Goal: Task Accomplishment & Management: Use online tool/utility

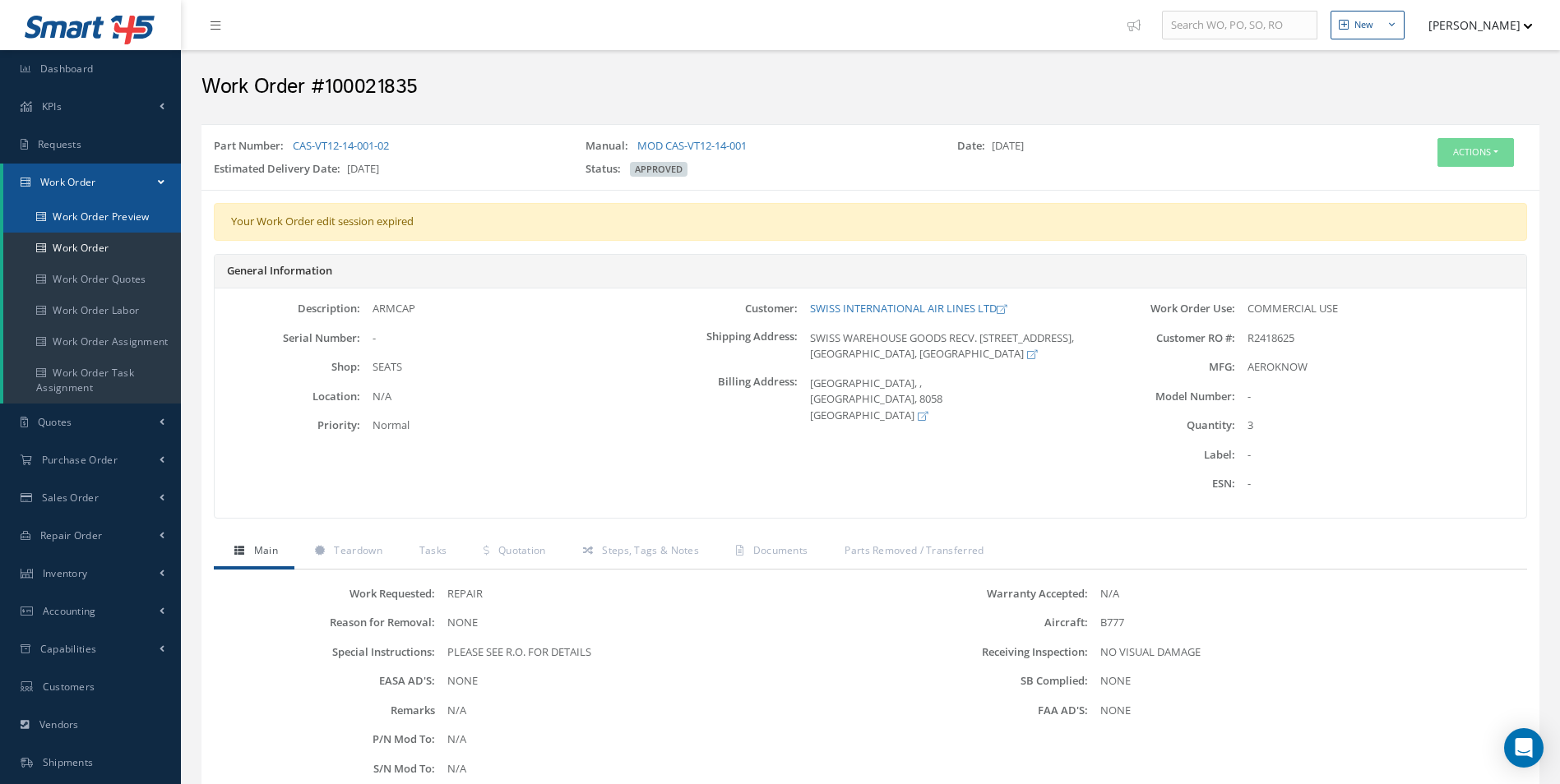
click at [66, 225] on link "Work Order Preview" at bounding box center [92, 216] width 177 height 31
click at [73, 242] on link "Work Order" at bounding box center [92, 248] width 177 height 31
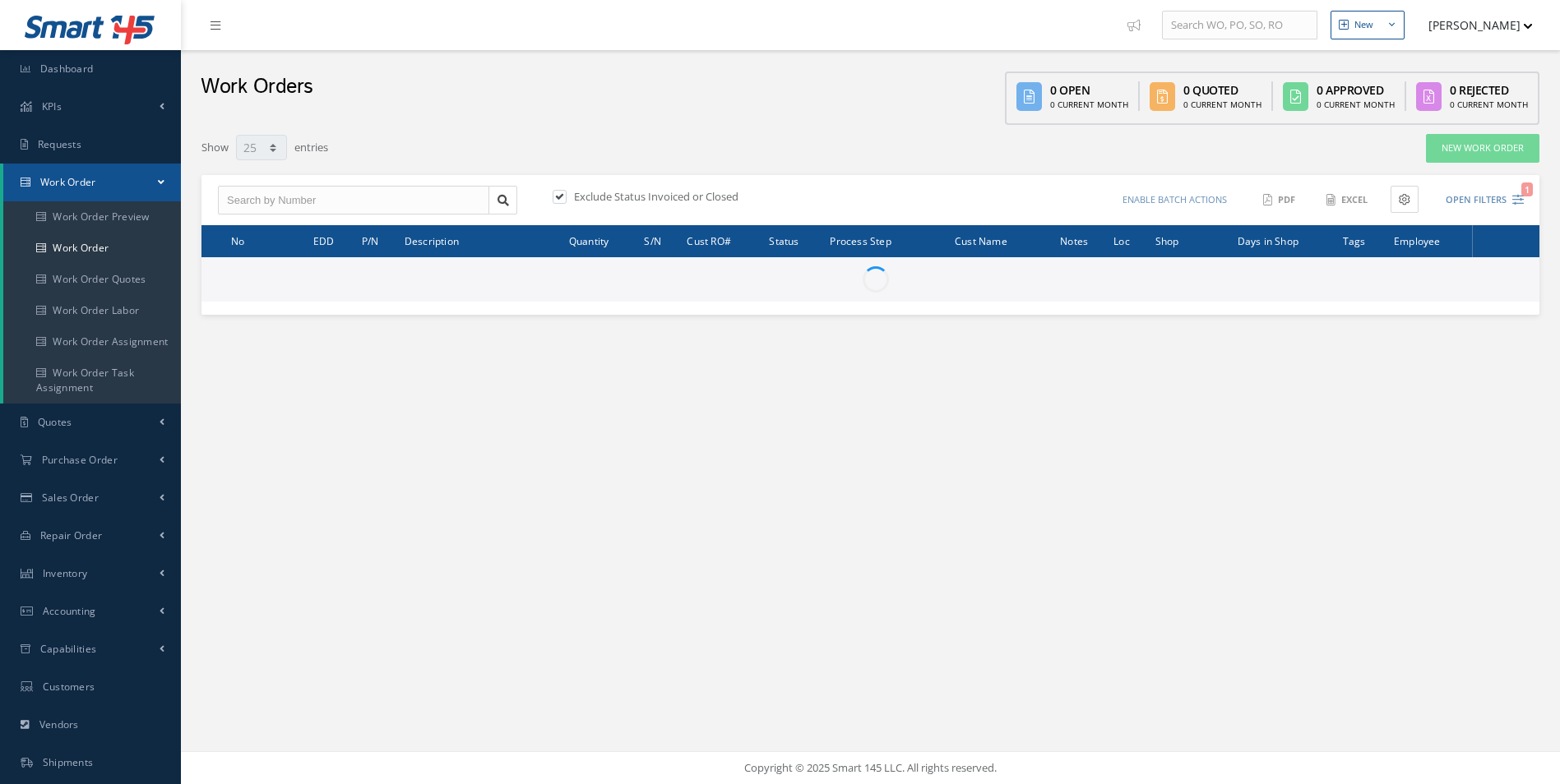
select select "25"
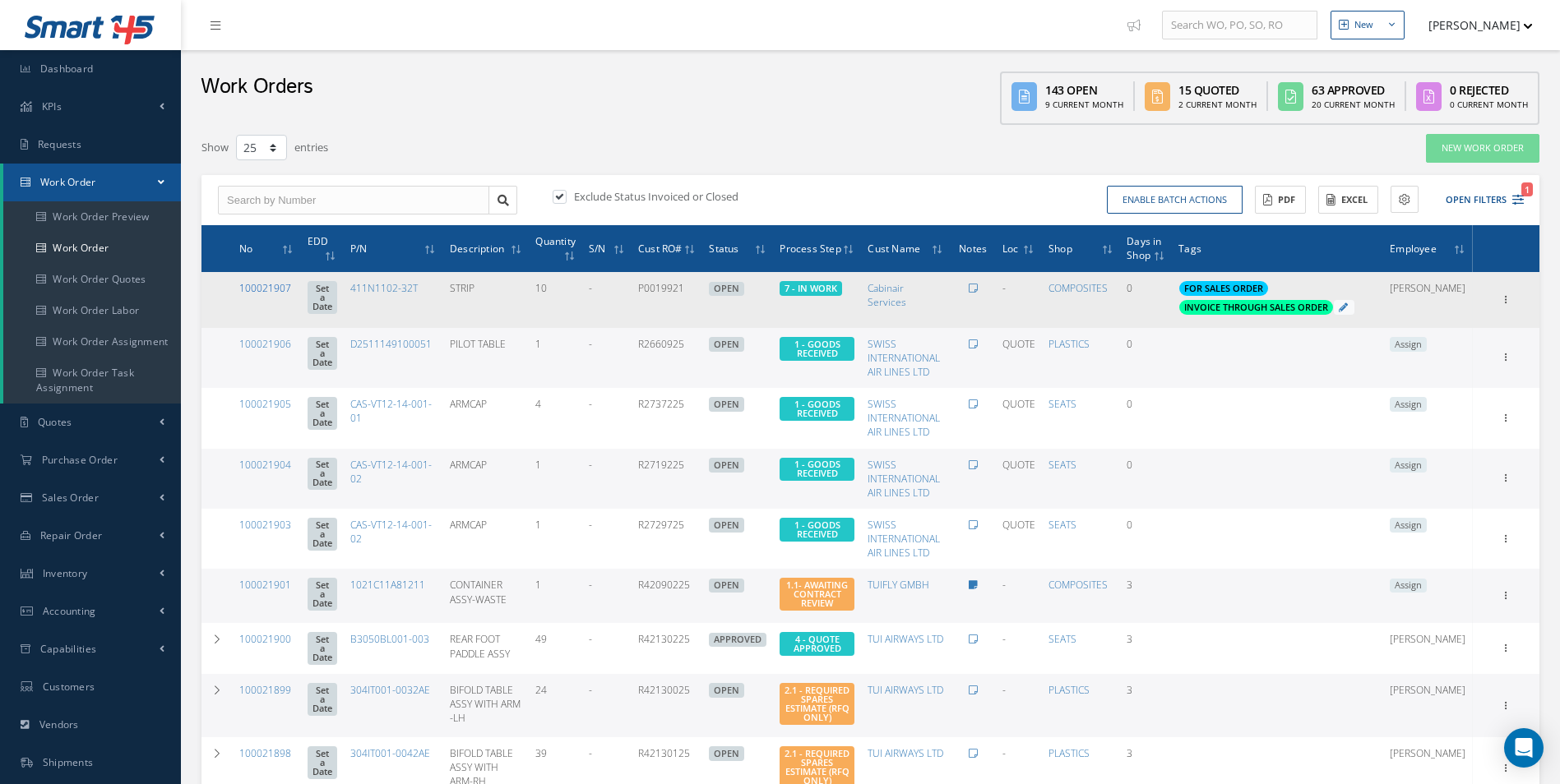
click at [274, 290] on link "100021907" at bounding box center [265, 289] width 52 height 14
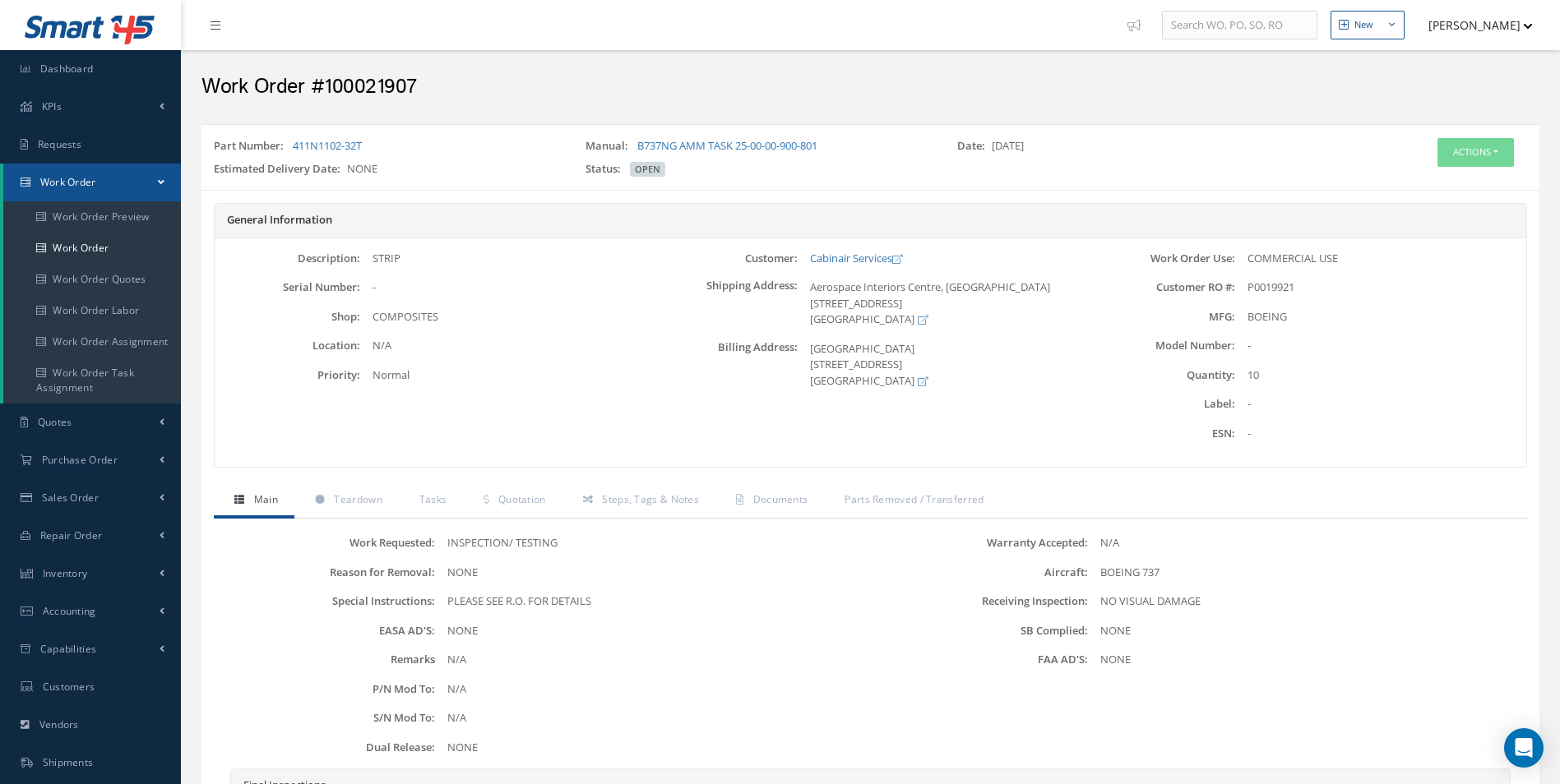
click at [388, 90] on h2 "Work Order #100021907" at bounding box center [870, 87] width 1338 height 25
copy h2 "100021907"
click at [1278, 296] on div "Work Order Use: COMMERCIAL USE Customer RO #: P0019921 MFG: BOEING ESN:" at bounding box center [1308, 353] width 438 height 205
click at [1274, 287] on span "P0019921" at bounding box center [1271, 287] width 47 height 15
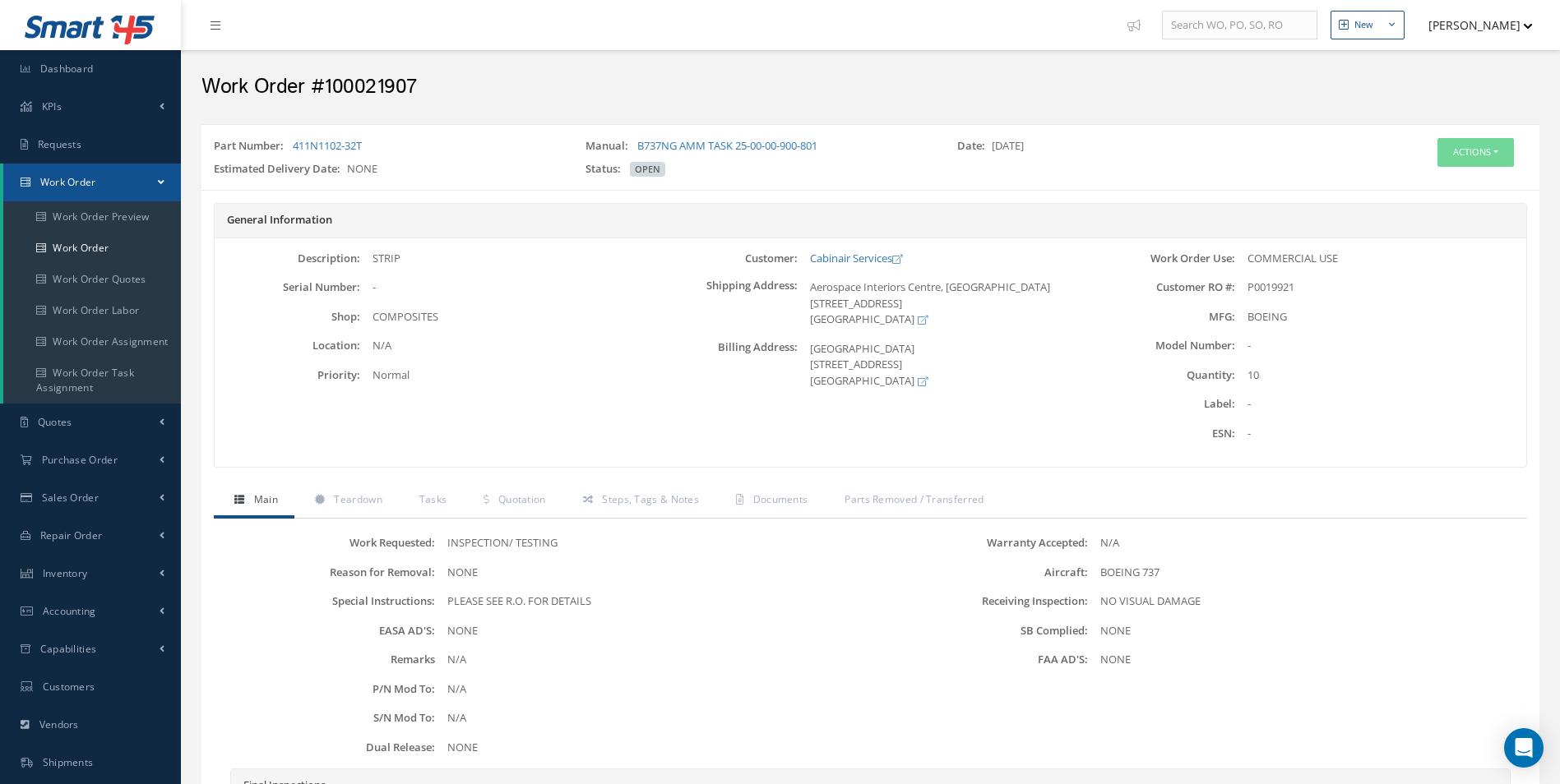
click at [1286, 290] on span "P0019921" at bounding box center [1271, 287] width 47 height 15
copy span "P0019921"
drag, startPoint x: 345, startPoint y: 144, endPoint x: 294, endPoint y: 143, distance: 51.0
click at [294, 143] on div "Part Number: 411N1102-32T" at bounding box center [387, 150] width 372 height 23
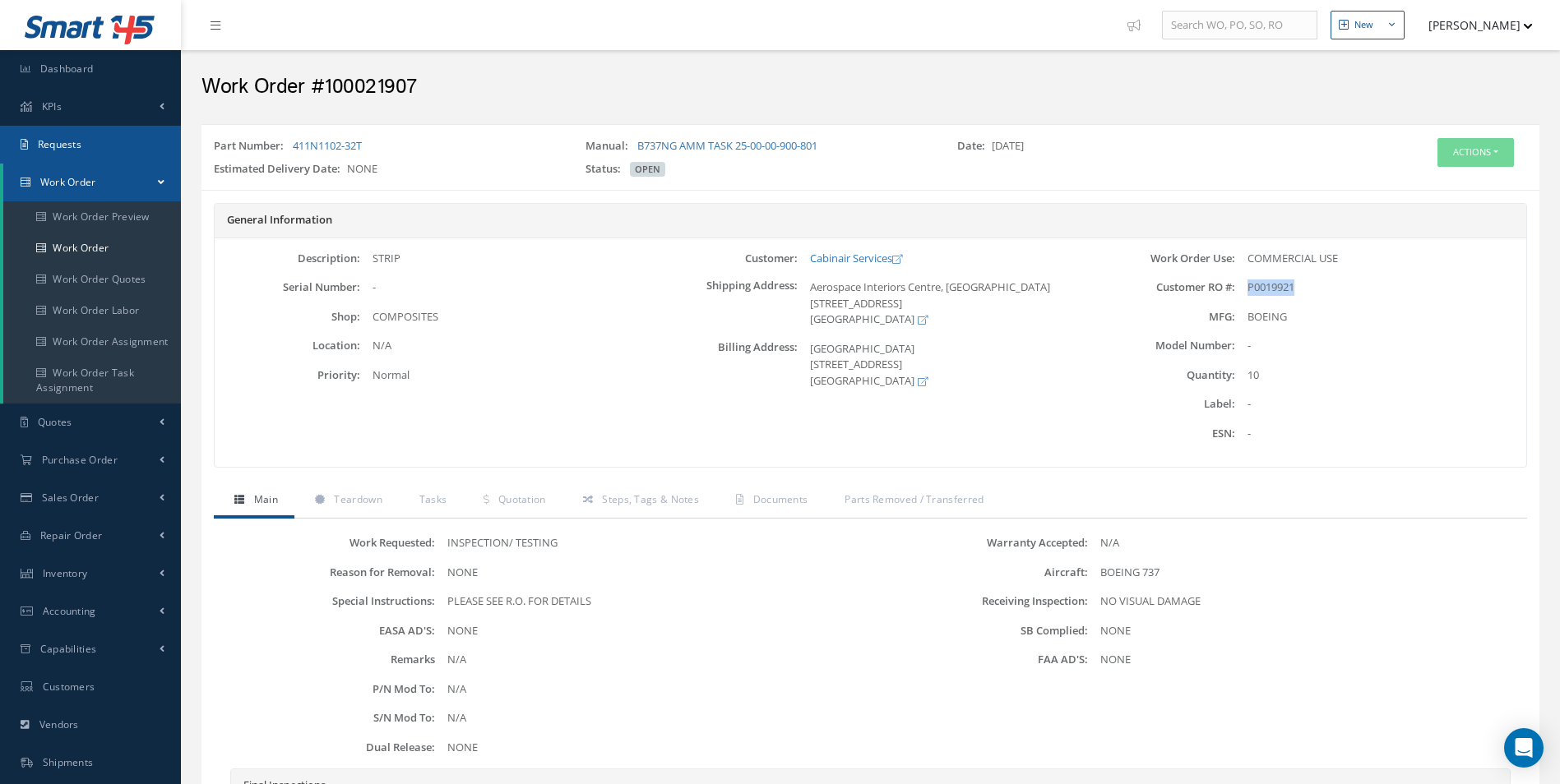
copy link "411N1102-32T"
drag, startPoint x: 805, startPoint y: 239, endPoint x: 900, endPoint y: 249, distance: 95.5
click at [900, 249] on div "Description: STRIP Serial Number: - Shop: COMPOSITES" at bounding box center [871, 353] width 1312 height 229
copy link "Cabinair Services"
click at [782, 501] on span "Documents" at bounding box center [781, 500] width 55 height 14
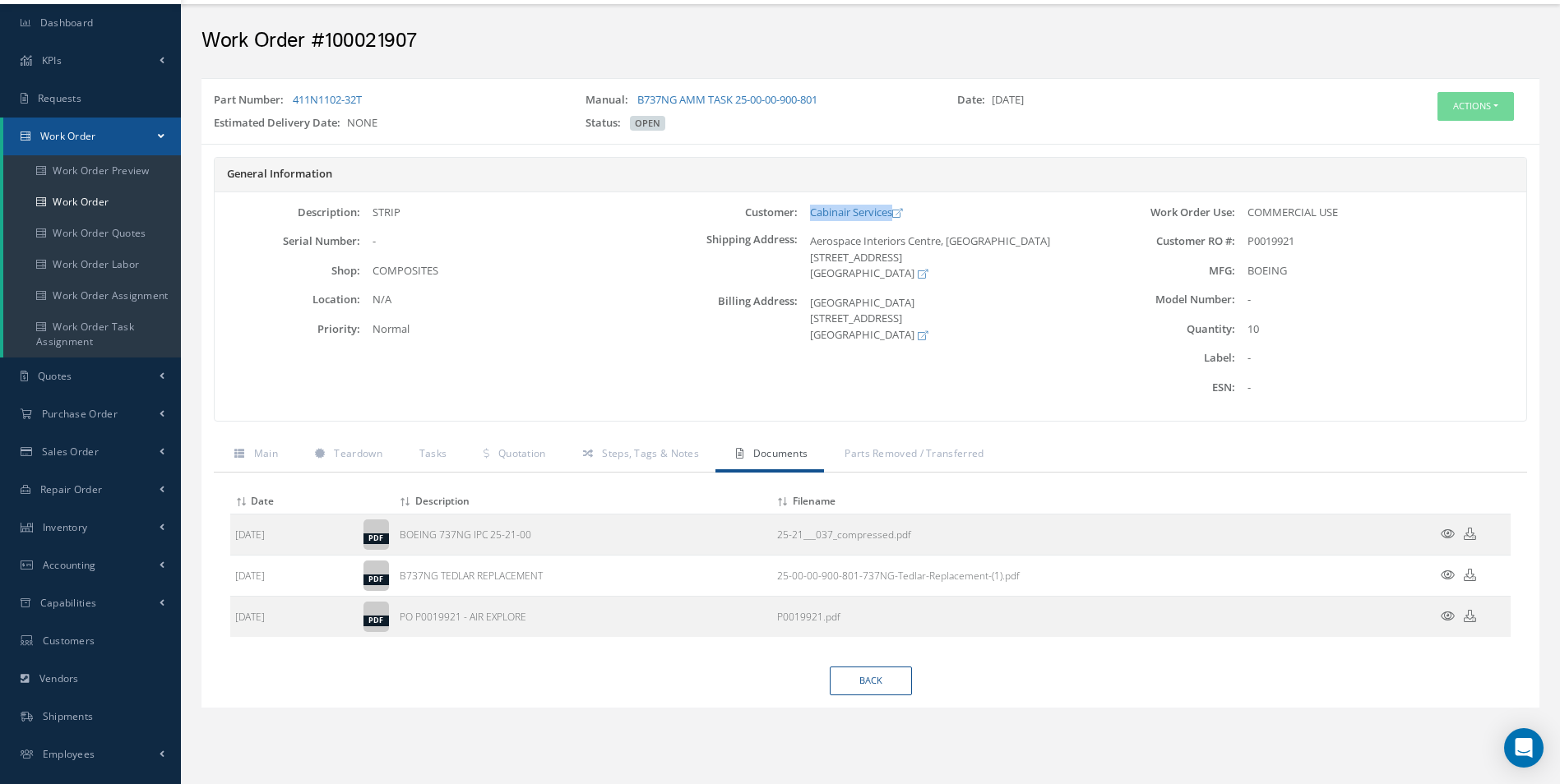
scroll to position [82, 0]
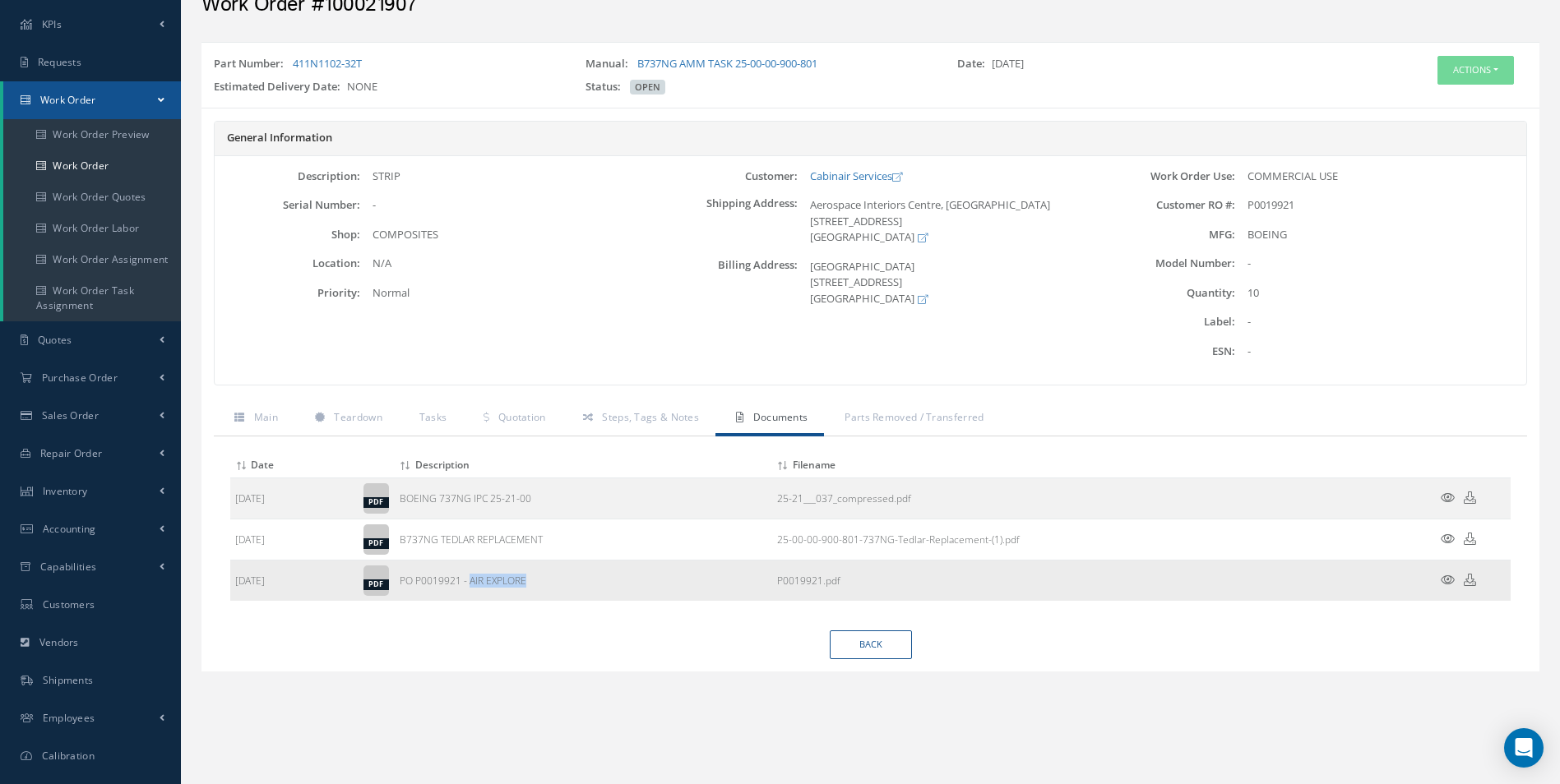
drag, startPoint x: 558, startPoint y: 581, endPoint x: 472, endPoint y: 587, distance: 86.2
click at [472, 587] on td "PO P0019921 - AIR EXPLORE" at bounding box center [583, 581] width 377 height 41
copy td "AIR EXPLORE"
click at [390, 173] on div "STRIP" at bounding box center [505, 176] width 291 height 16
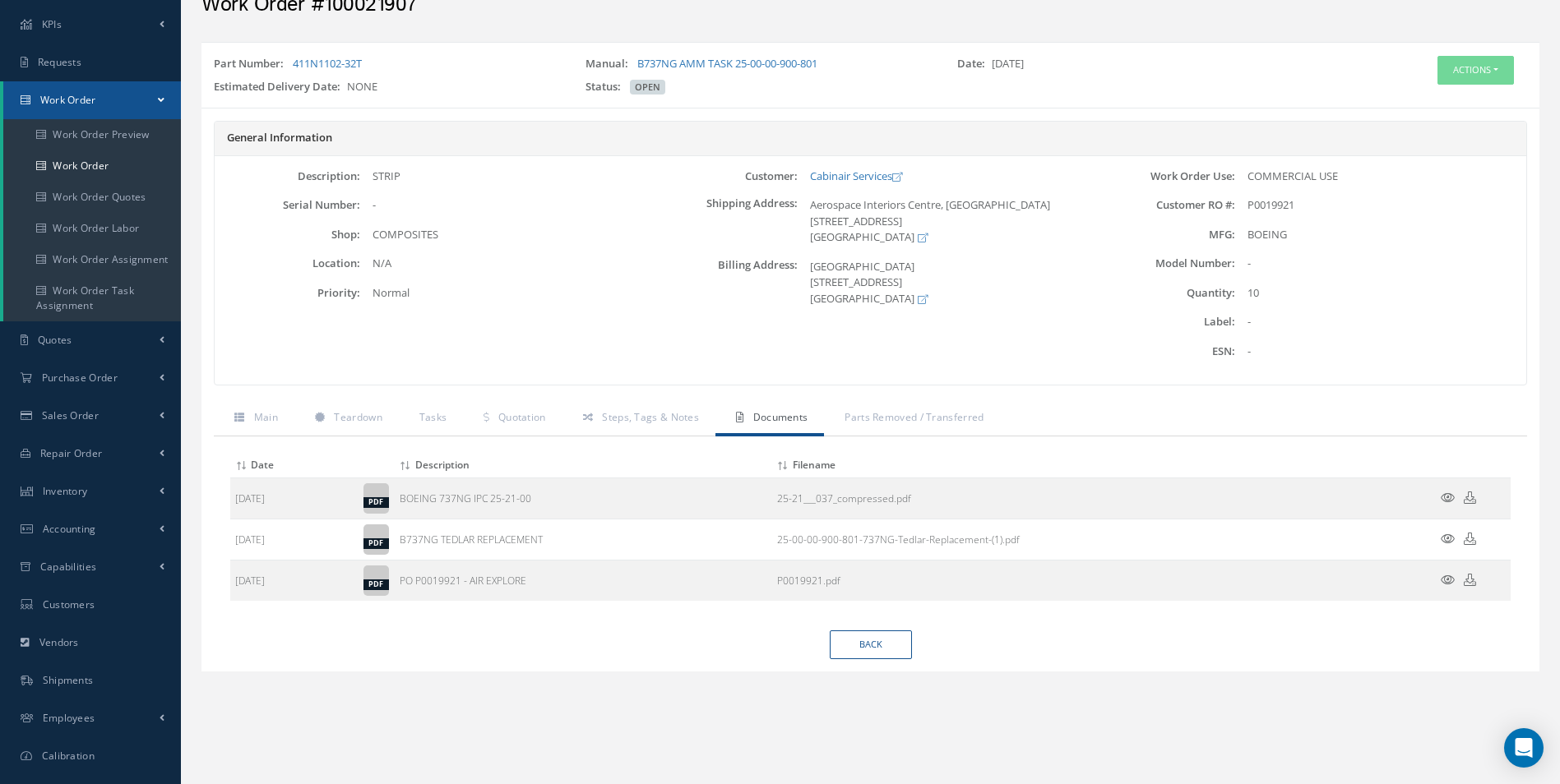
copy div "STRIP"
click at [86, 484] on span "Inventory" at bounding box center [65, 491] width 45 height 14
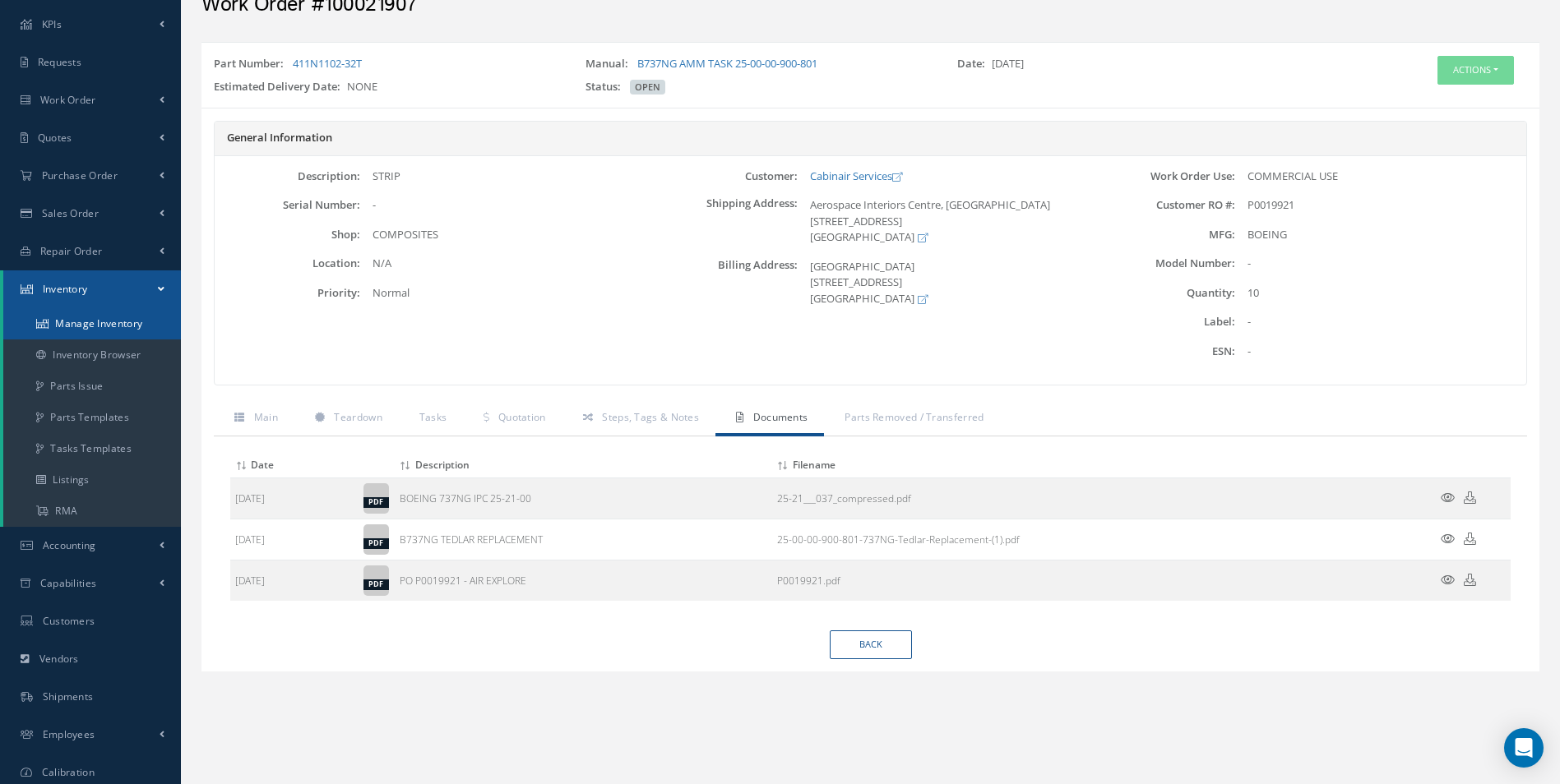
click at [129, 334] on link "Manage Inventory" at bounding box center [92, 323] width 177 height 31
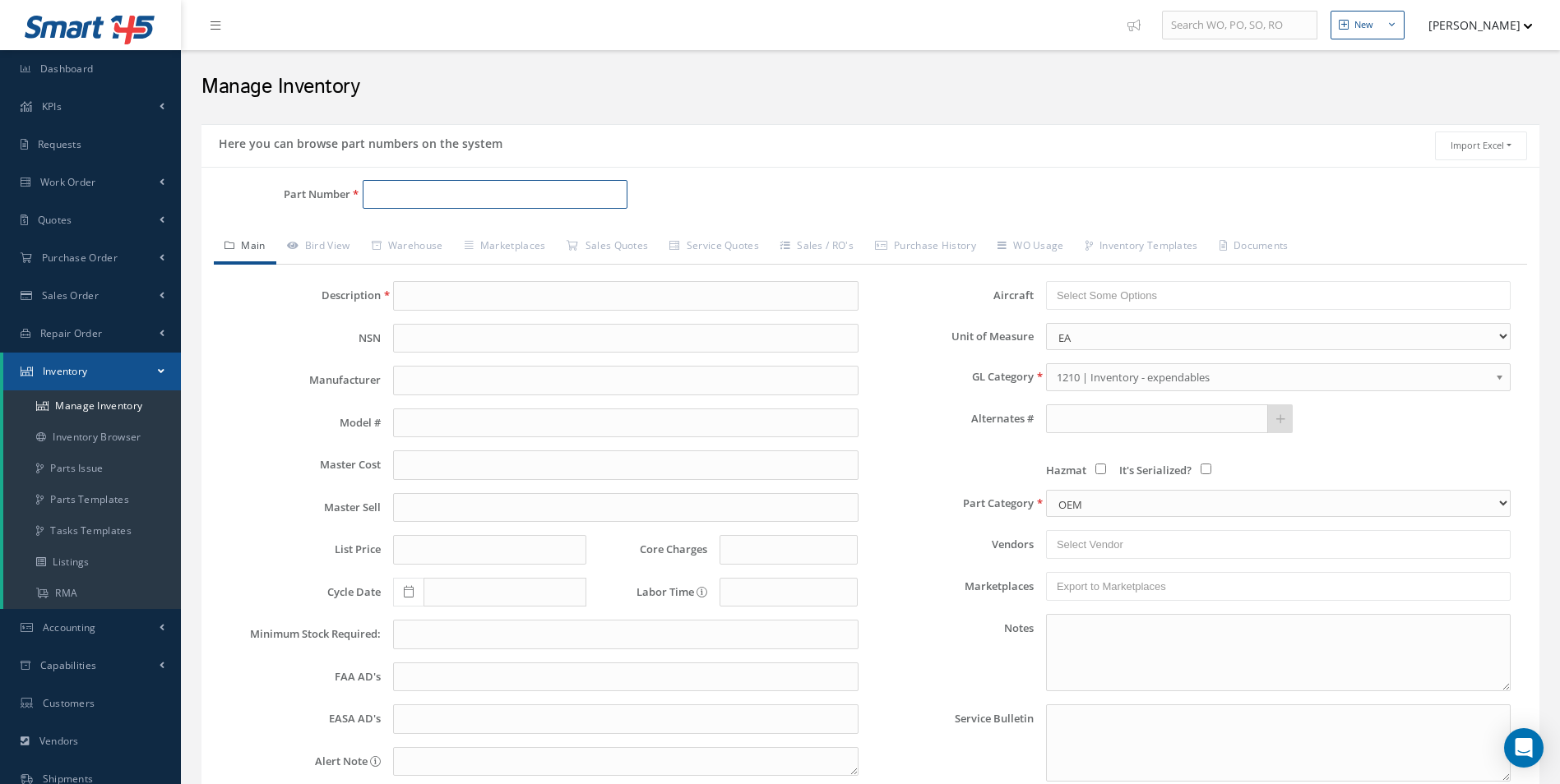
click at [388, 197] on input "Part Number" at bounding box center [496, 194] width 266 height 29
type input "10-61978BCTE"
type input "LAMINATE"
type input "693.00"
type input "0.00"
